Goal: Task Accomplishment & Management: Use online tool/utility

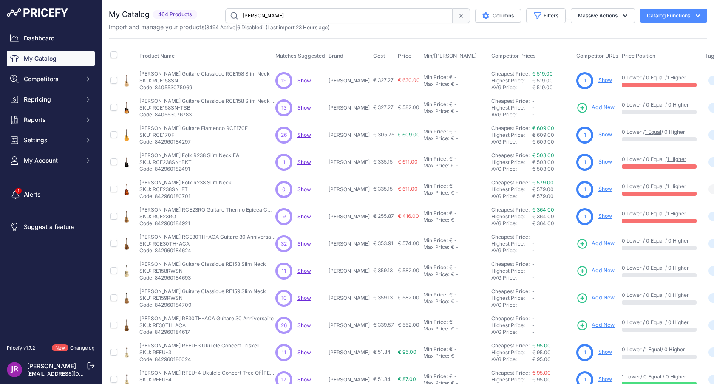
click at [157, 242] on p "SKU: RCE30TH-ACA" at bounding box center [207, 244] width 136 height 7
copy p "RCE30TH"
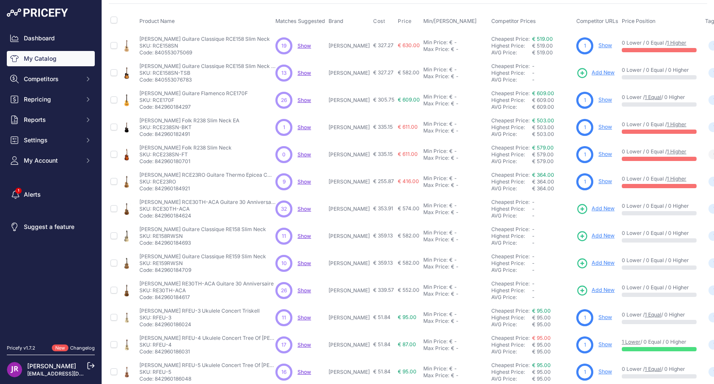
scroll to position [45, 0]
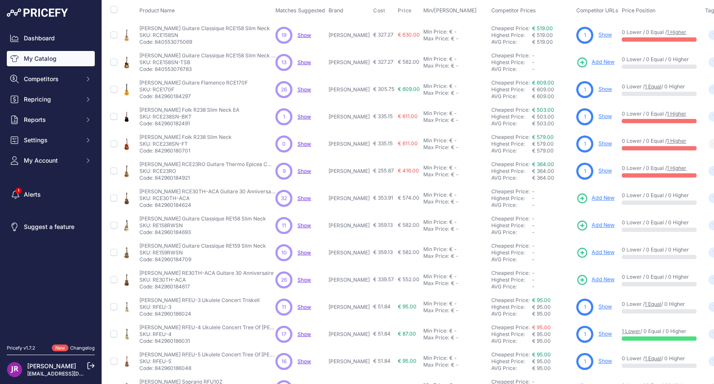
click at [166, 222] on p "SKU: RE158RWSN" at bounding box center [202, 225] width 127 height 7
copy p "RE158RWSN"
click at [159, 253] on p "SKU: RE159RWSN" at bounding box center [202, 252] width 127 height 7
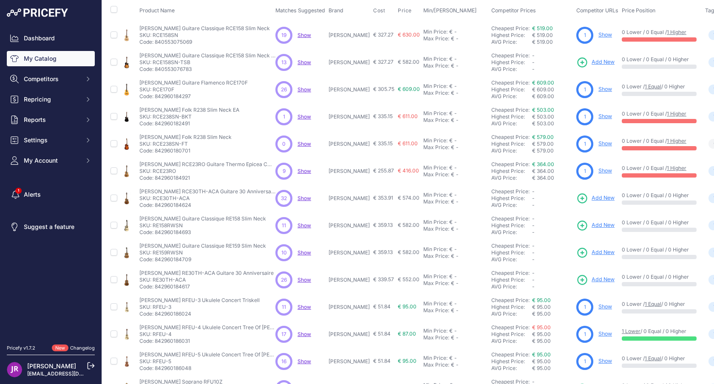
copy p "RE159RWSN"
click at [159, 279] on p "SKU: RE30TH-ACA" at bounding box center [206, 280] width 134 height 7
copy p "RE30TH"
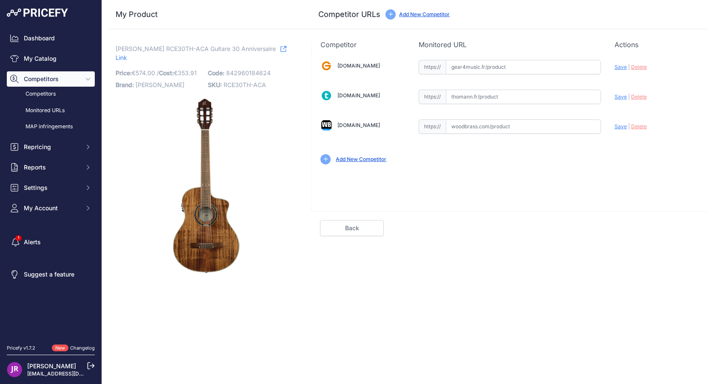
click at [510, 125] on input "text" at bounding box center [523, 126] width 155 height 14
paste input "https://www.woodbrass.com/classiques-4-4-ortega-rce-30th-anni-p388440.html?quer…"
click at [620, 129] on span "Save" at bounding box center [621, 126] width 12 height 6
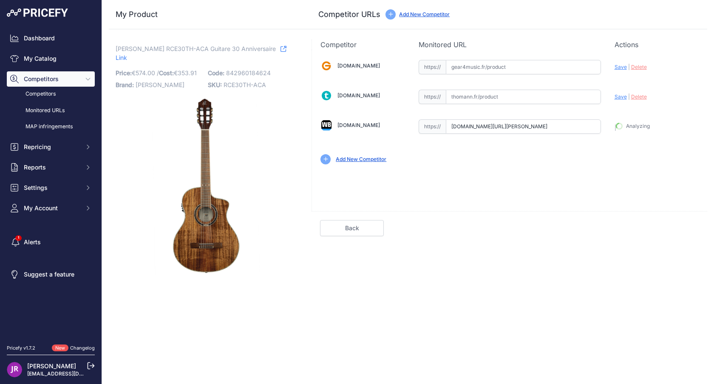
type input "https://www.woodbrass.com/classiques-4-4-ortega-rce-30th-anni-p388440.html?quer…"
click at [482, 98] on input "text" at bounding box center [523, 97] width 155 height 14
paste input "https://www.thomann.fr/ortega_rce30th_aca.htm"
click at [620, 96] on span "Save" at bounding box center [621, 96] width 12 height 6
type input "https://www.thomann.fr/ortega_rce30th_aca.htm?prirule_jdsnikfkfjsd=9365"
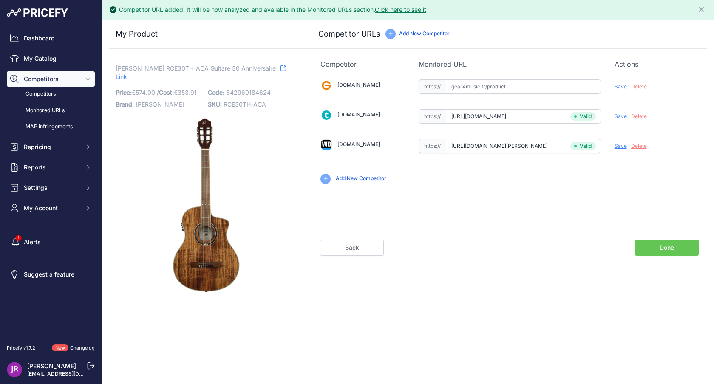
click at [661, 249] on link "Done" at bounding box center [667, 248] width 64 height 16
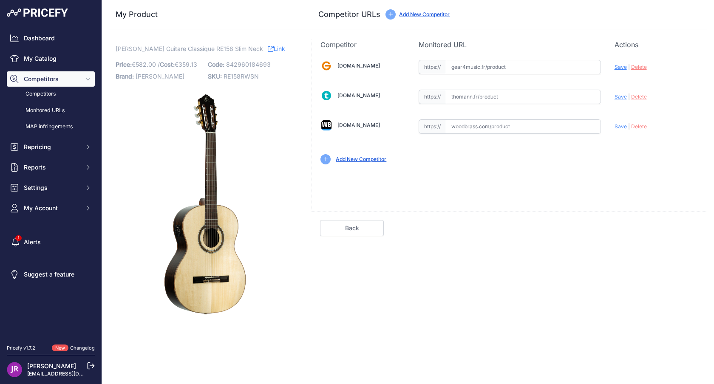
click at [502, 97] on input "text" at bounding box center [523, 97] width 155 height 14
paste input "https://www.thomann.fr/ortega_re158rwsn.htm"
click at [622, 96] on span "Save" at bounding box center [621, 96] width 12 height 6
type input "https://www.thomann.fr/ortega_re158rwsn.htm?prirule_jdsnikfkfjsd=9365"
click at [668, 227] on link "Done" at bounding box center [667, 228] width 64 height 16
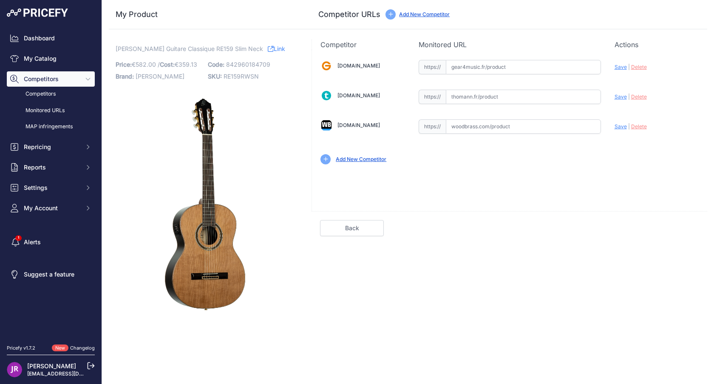
click at [499, 101] on input "text" at bounding box center [523, 97] width 155 height 14
paste input "[URL][DOMAIN_NAME]"
click at [616, 96] on span "Save" at bounding box center [621, 96] width 12 height 6
type input "https://www.thomann.fr/ortega_re159rwsn.htm?prirule_jdsnikfkfjsd=9365"
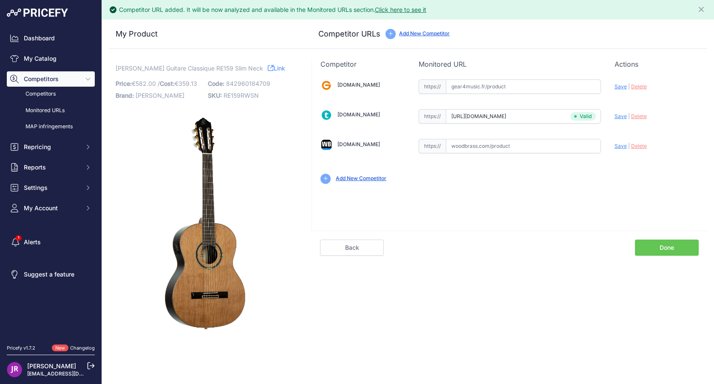
click at [684, 240] on link "Done" at bounding box center [667, 248] width 64 height 16
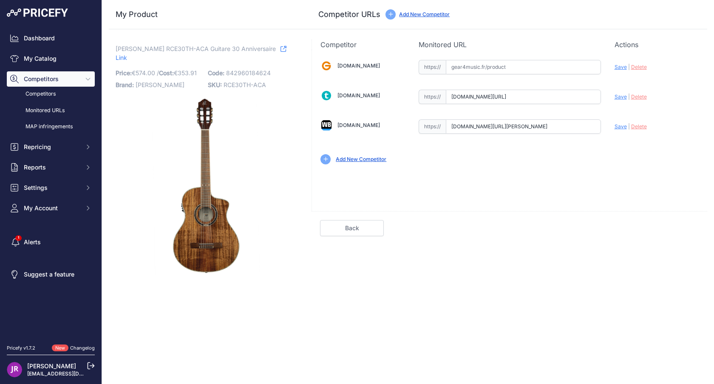
click at [475, 94] on input "www.thomann.fr/ortega_rce30th_aca.htm?prirule_jdsnikfkfjsd=9365" at bounding box center [523, 97] width 155 height 14
click at [541, 125] on input "www.woodbrass.com/classiques-4-4-ortega-rce-30th-anni-p388440.html?queryID=2f5d…" at bounding box center [523, 126] width 155 height 14
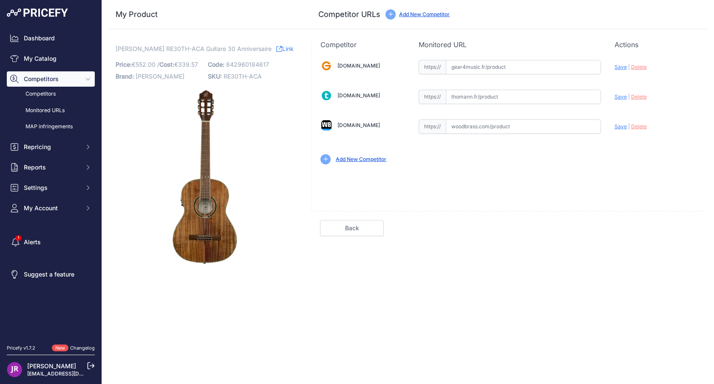
click at [490, 96] on input "text" at bounding box center [523, 97] width 155 height 14
paste input "[URL][DOMAIN_NAME]"
click at [615, 98] on span "Save" at bounding box center [621, 96] width 12 height 6
type input "[URL][DOMAIN_NAME]"
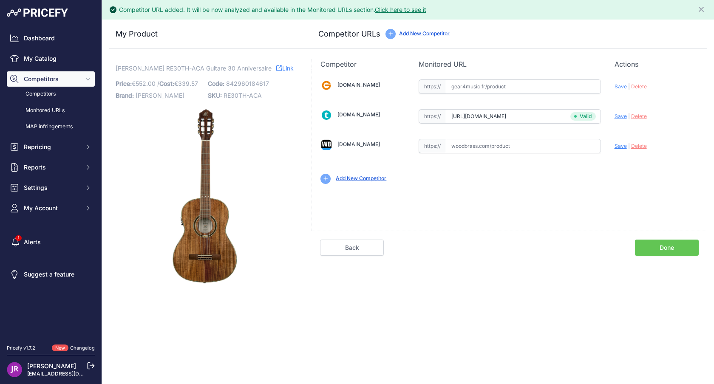
click at [680, 251] on link "Done" at bounding box center [667, 248] width 64 height 16
